Goal: Information Seeking & Learning: Learn about a topic

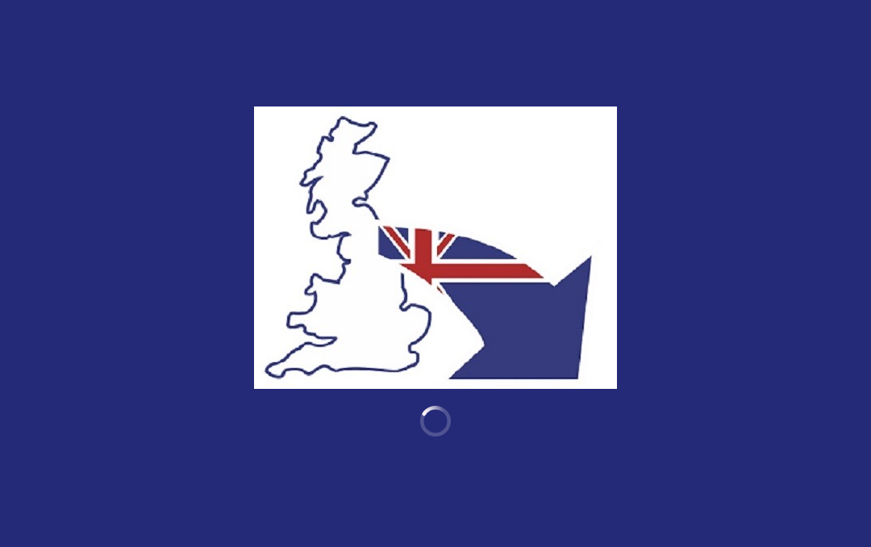
scroll to position [1031, 0]
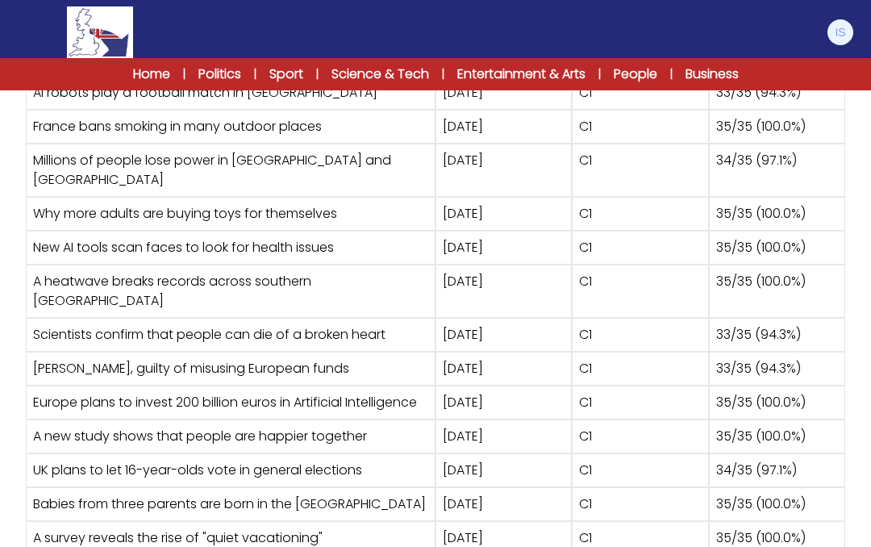
click at [594, 197] on div "C1" at bounding box center [640, 214] width 136 height 34
click at [677, 419] on div "C1" at bounding box center [640, 436] width 136 height 34
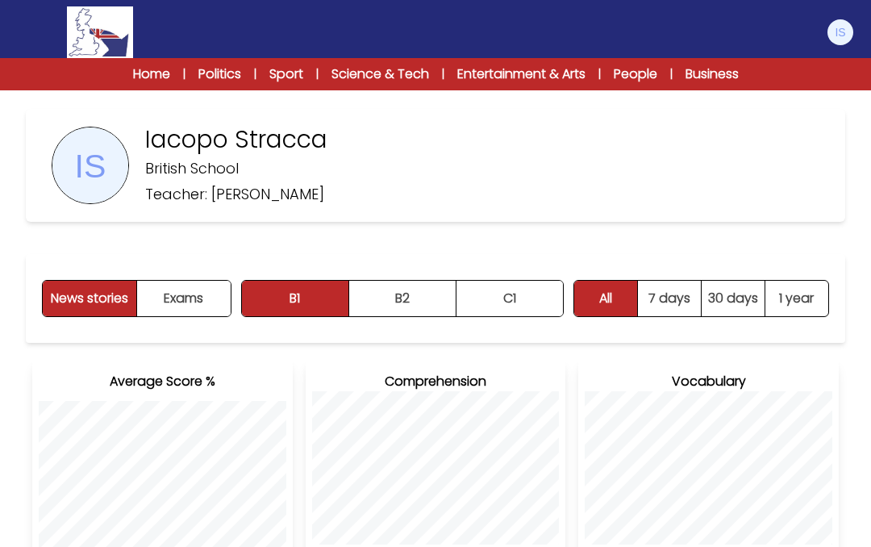
scroll to position [0, 0]
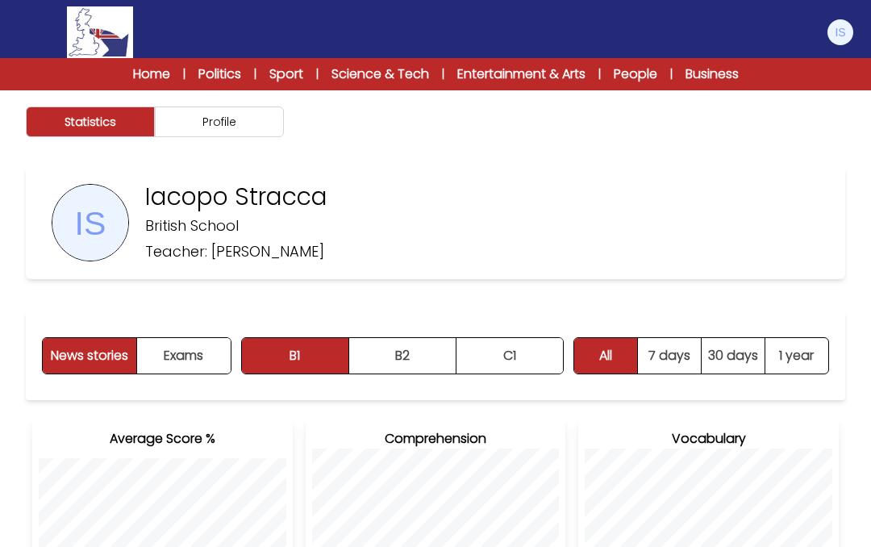
click at [657, 79] on link "People" at bounding box center [636, 74] width 44 height 19
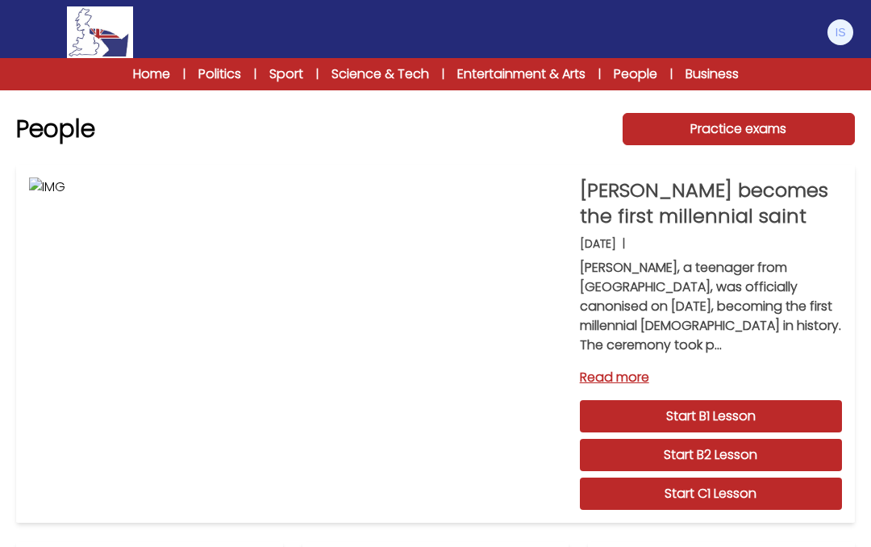
click at [717, 81] on link "Business" at bounding box center [711, 74] width 53 height 19
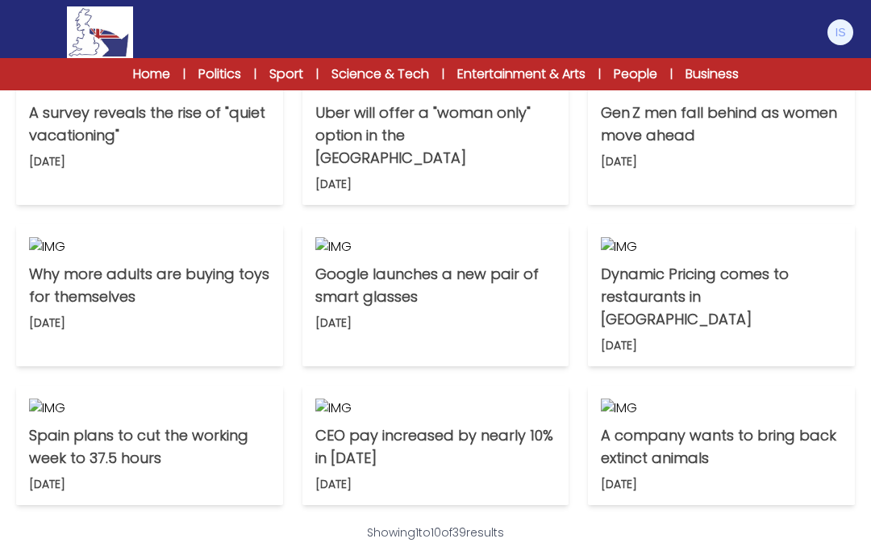
scroll to position [464, 0]
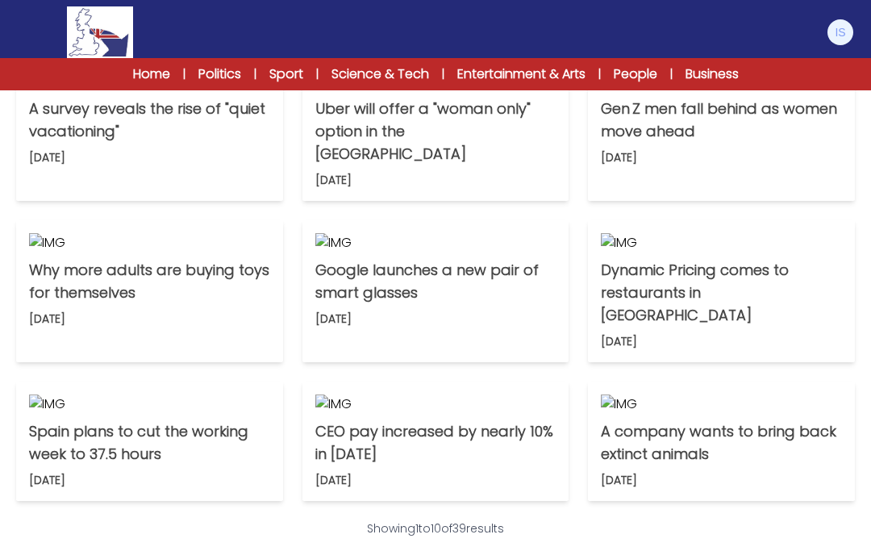
click at [163, 143] on p "A survey reveals the rise of "quiet vacationing"" at bounding box center [149, 120] width 241 height 45
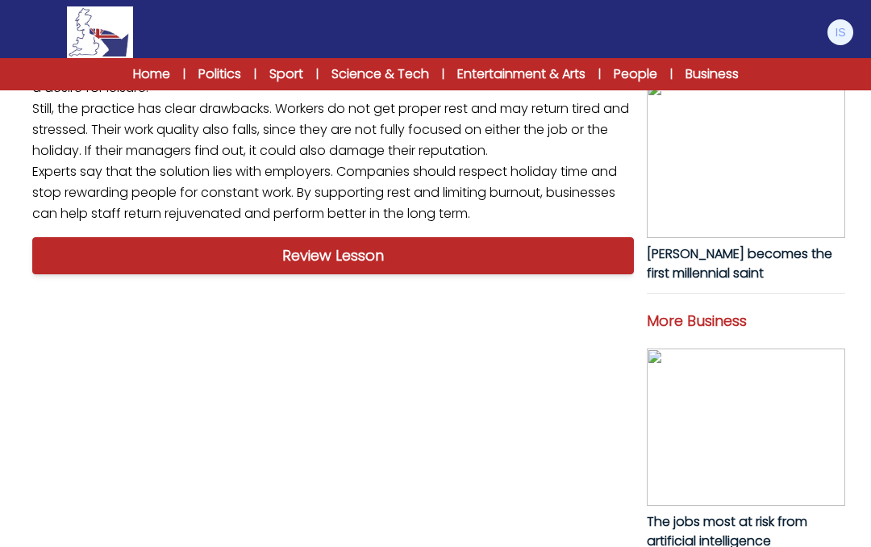
scroll to position [508, 0]
